Goal: Transaction & Acquisition: Subscribe to service/newsletter

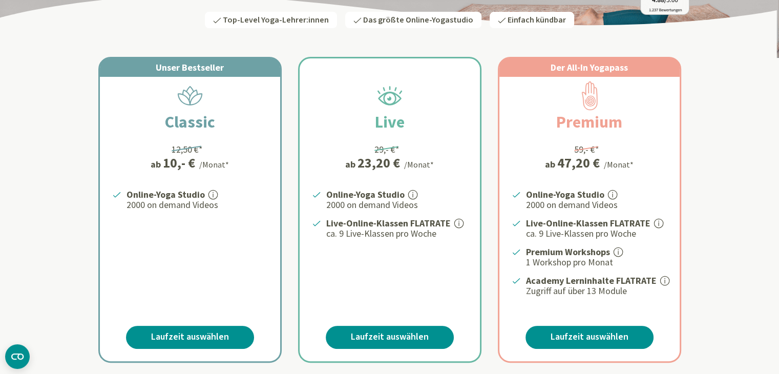
scroll to position [161, 0]
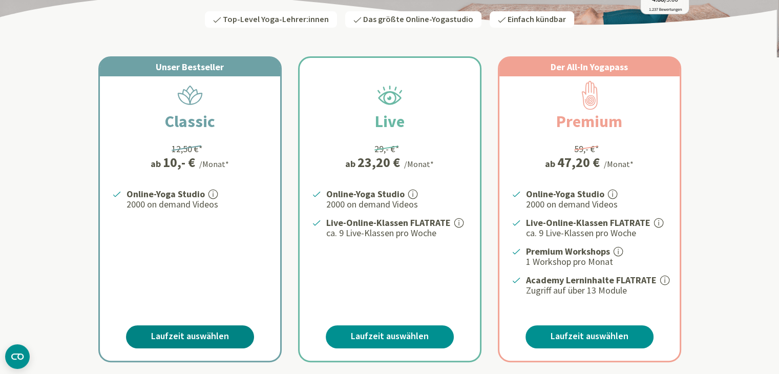
click at [176, 330] on link "Laufzeit auswählen" at bounding box center [190, 336] width 128 height 23
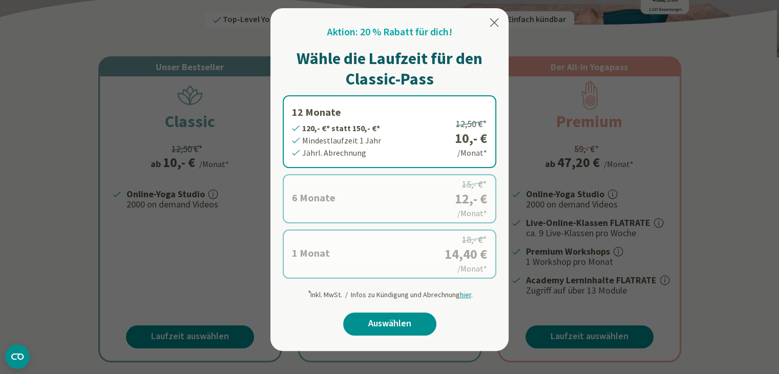
click at [338, 212] on label "6 Monate 72,- €* statt 90,- €* Mindestlaufzeit 6 Monate Halbjährl. Abrechnung 1…" at bounding box center [390, 198] width 214 height 49
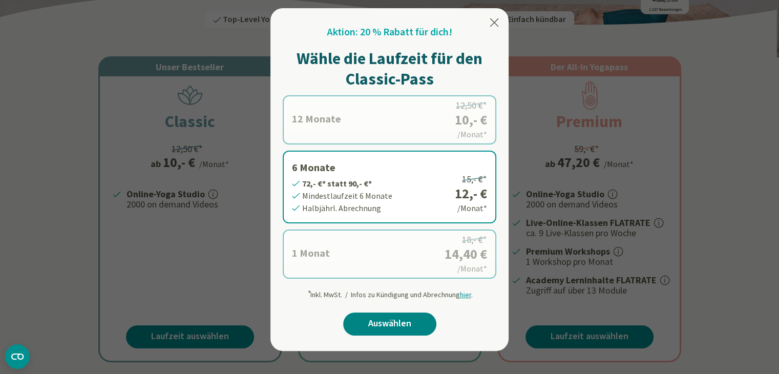
click at [377, 321] on link "Auswählen" at bounding box center [389, 324] width 93 height 23
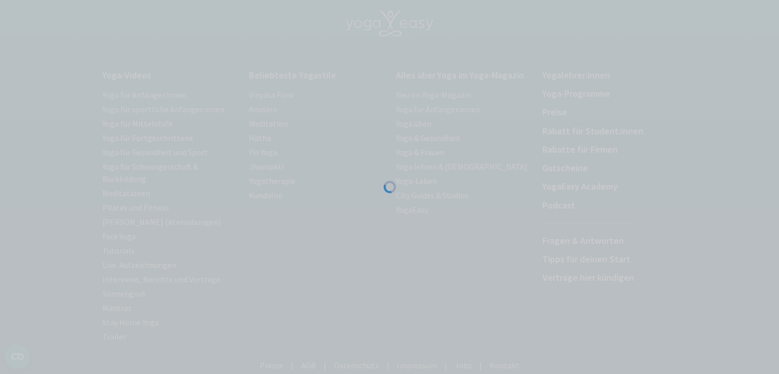
scroll to position [69, 0]
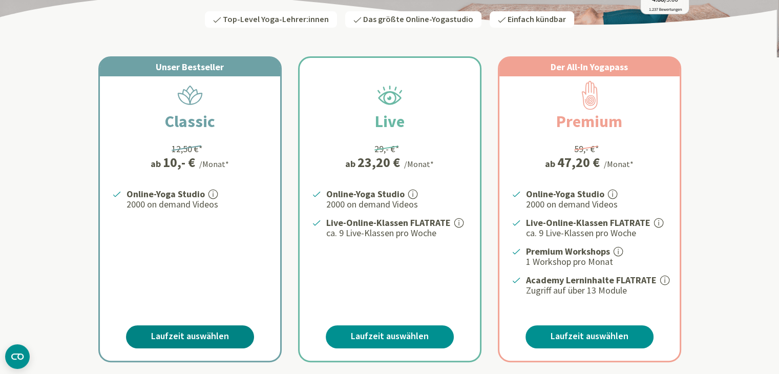
click at [162, 337] on link "Laufzeit auswählen" at bounding box center [190, 336] width 128 height 23
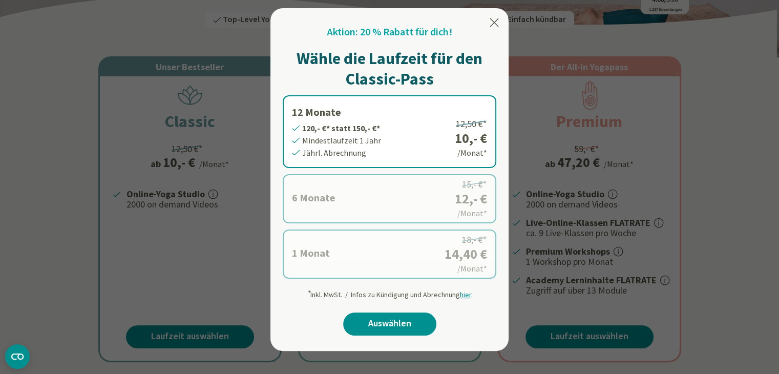
click at [498, 21] on icon at bounding box center [494, 22] width 12 height 12
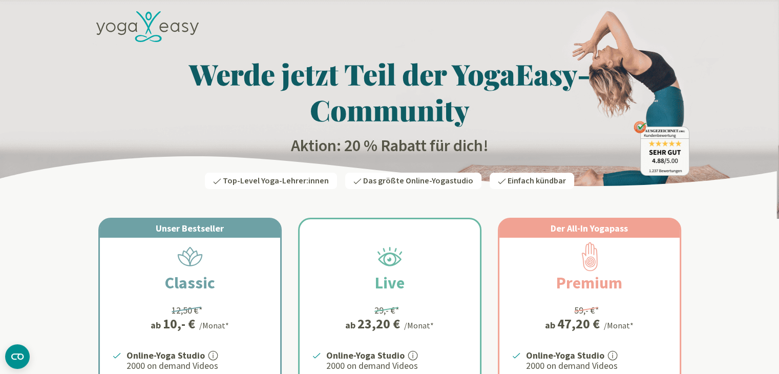
click at [181, 25] on icon at bounding box center [147, 26] width 102 height 31
